Goal: Task Accomplishment & Management: Manage account settings

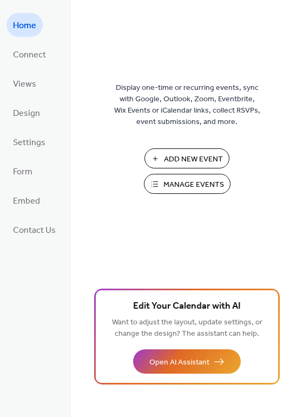
click at [185, 182] on span "Manage Events" at bounding box center [194, 184] width 61 height 11
drag, startPoint x: 225, startPoint y: 3, endPoint x: 173, endPoint y: -8, distance: 53.2
click at [173, 0] on html "Home Connect Views Design Settings Form Embed Contact Us Home Display one-time …" at bounding box center [151, 208] width 303 height 417
click at [17, 86] on span "Views" at bounding box center [24, 84] width 23 height 17
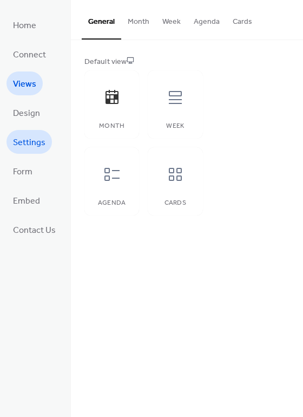
click at [24, 140] on span "Settings" at bounding box center [29, 142] width 32 height 17
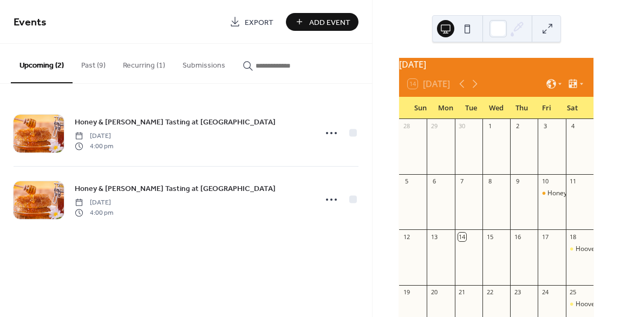
click at [88, 61] on button "Past (9)" at bounding box center [94, 63] width 42 height 38
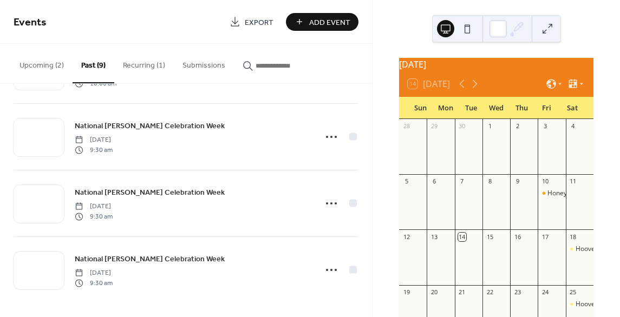
scroll to position [6, 0]
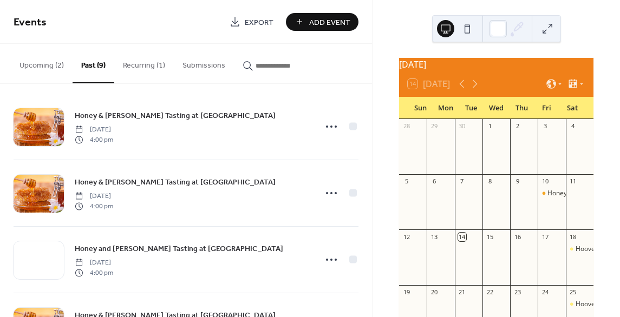
click at [134, 66] on button "Recurring (1)" at bounding box center [144, 63] width 60 height 38
